Goal: Task Accomplishment & Management: Complete application form

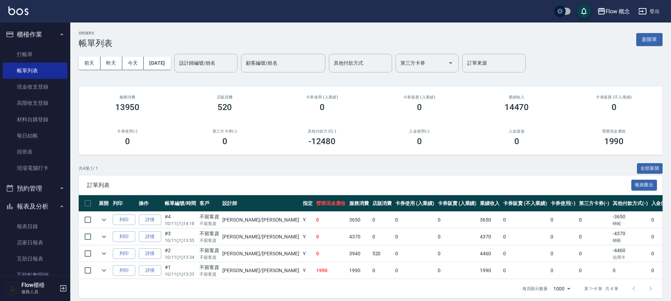
scroll to position [11, 0]
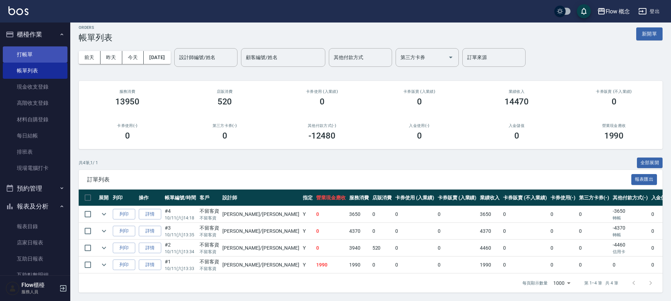
click at [25, 60] on link "打帳單" at bounding box center [35, 54] width 65 height 16
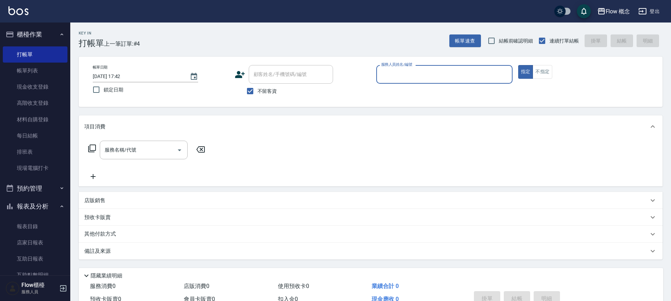
click at [401, 81] on div "服務人員姓名/編號" at bounding box center [444, 74] width 136 height 19
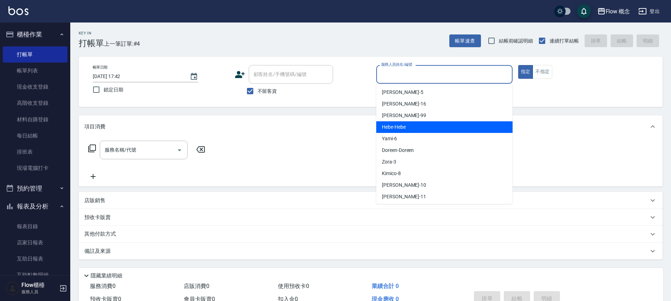
click at [396, 127] on span "Hebe -Hebe" at bounding box center [394, 126] width 24 height 7
type input "Hebe-Hebe"
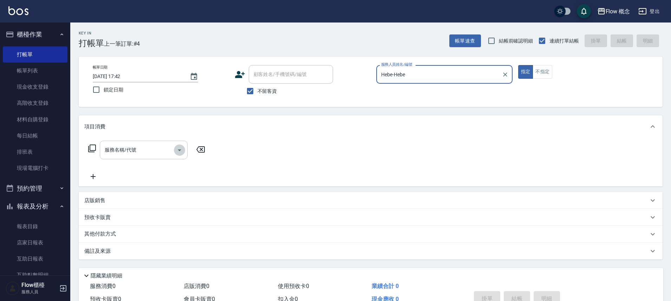
click at [179, 150] on icon "Open" at bounding box center [180, 150] width 4 height 2
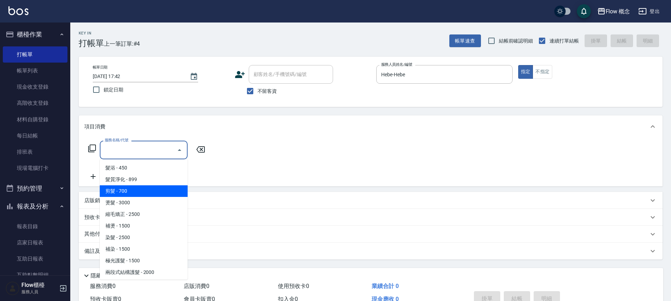
drag, startPoint x: 138, startPoint y: 189, endPoint x: 144, endPoint y: 182, distance: 8.7
click at [139, 189] on span "剪髮 - 700" at bounding box center [144, 191] width 88 height 12
type input "剪髮(201)"
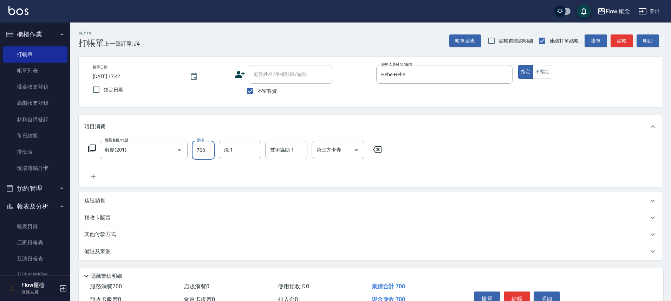
click at [205, 151] on input "700" at bounding box center [203, 149] width 23 height 19
type input "720"
click at [520, 295] on button "結帳" at bounding box center [517, 298] width 26 height 15
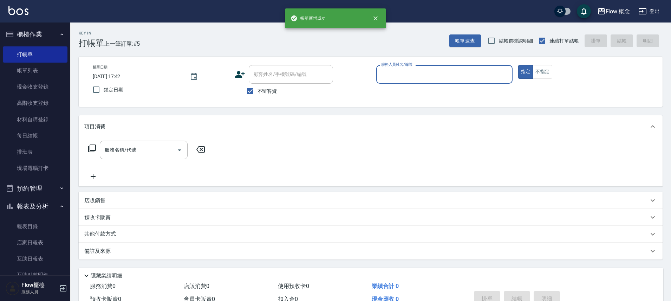
click at [393, 77] on input "服務人員姓名/編號" at bounding box center [444, 74] width 130 height 12
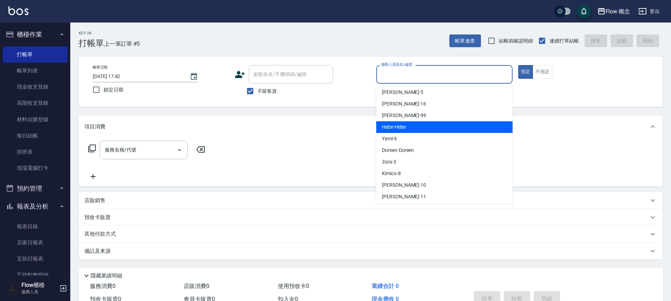
click at [398, 124] on span "Hebe -Hebe" at bounding box center [394, 126] width 24 height 7
click at [398, 124] on div "項目消費" at bounding box center [366, 126] width 564 height 7
type input "Hebe-Hebe"
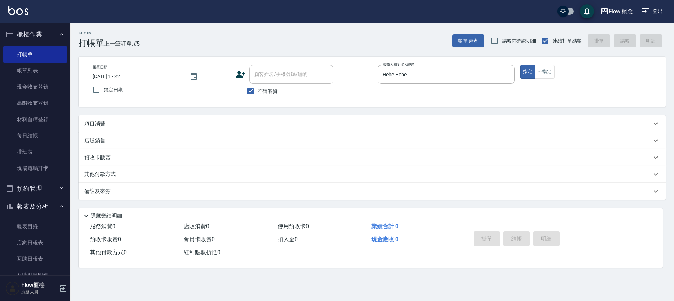
click at [88, 123] on p "項目消費" at bounding box center [94, 123] width 21 height 7
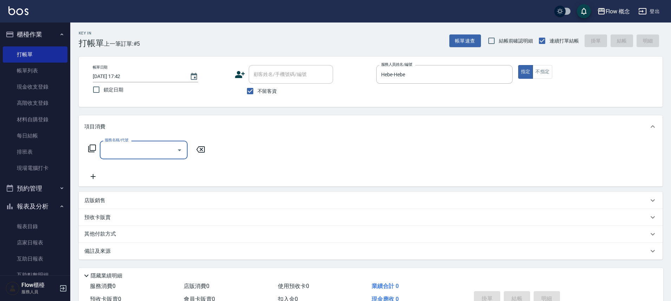
click at [128, 150] on input "服務名稱/代號" at bounding box center [138, 150] width 71 height 12
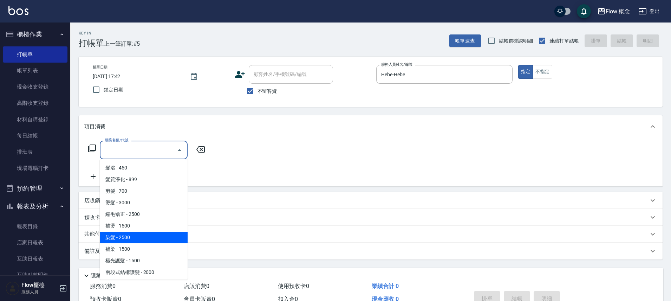
click at [125, 241] on span "染髮 - 2500" at bounding box center [144, 237] width 88 height 12
type input "染髮(401)"
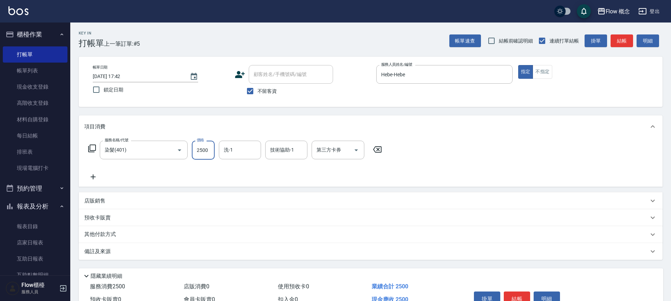
click at [200, 149] on input "2500" at bounding box center [203, 149] width 23 height 19
click at [210, 150] on input "2500" at bounding box center [203, 149] width 23 height 19
drag, startPoint x: 210, startPoint y: 150, endPoint x: 178, endPoint y: 150, distance: 31.3
click at [178, 150] on div "服務名稱/代號 染髮(401) 服務名稱/代號 價格 2500 價格 洗-1 洗-1 技術協助-1 技術協助-1 第三方卡券 第三方卡券" at bounding box center [235, 149] width 302 height 19
type input "1935"
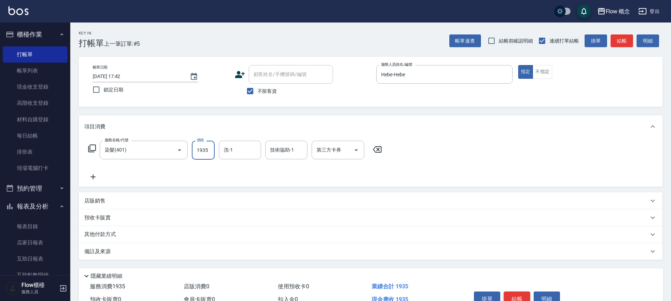
click at [523, 298] on button "結帳" at bounding box center [517, 298] width 26 height 15
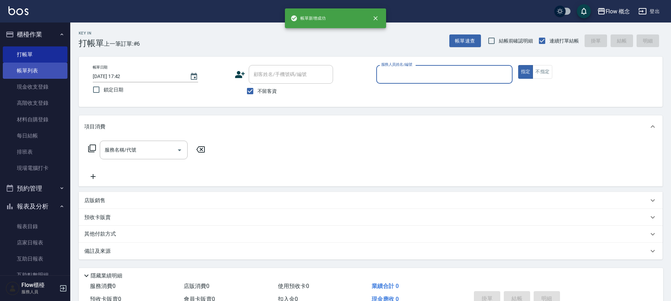
click at [17, 71] on link "帳單列表" at bounding box center [35, 71] width 65 height 16
